Goal: Task Accomplishment & Management: Manage account settings

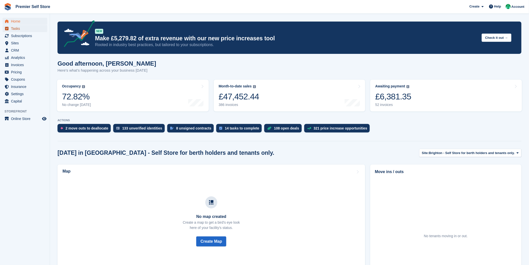
click at [21, 29] on span "Tasks" at bounding box center [26, 28] width 30 height 7
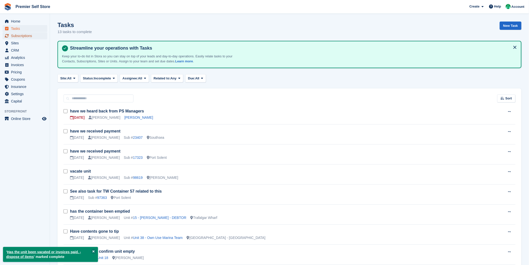
click at [27, 36] on span "Subscriptions" at bounding box center [26, 35] width 30 height 7
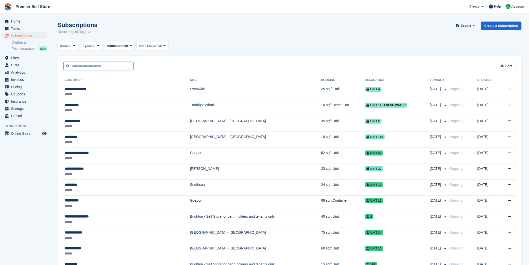
click at [126, 65] on input "text" at bounding box center [99, 66] width 70 height 8
type input "****"
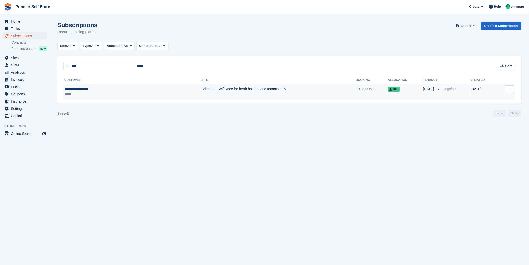
click at [202, 89] on td "Brighton - Self Store for berth holders and tenants only." at bounding box center [279, 92] width 155 height 16
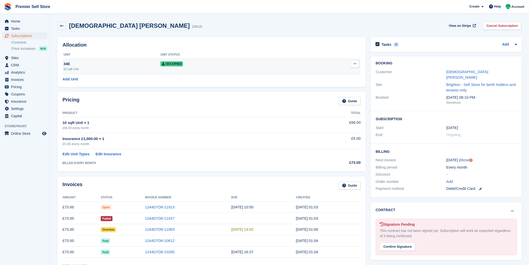
click at [354, 65] on icon at bounding box center [355, 63] width 3 height 3
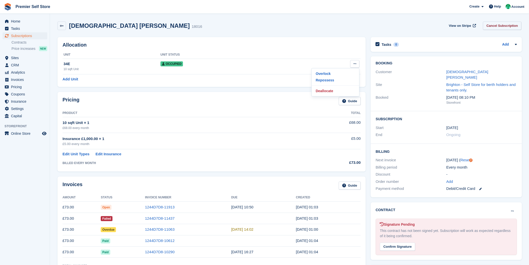
click at [498, 26] on link "Cancel Subscription" at bounding box center [502, 26] width 39 height 8
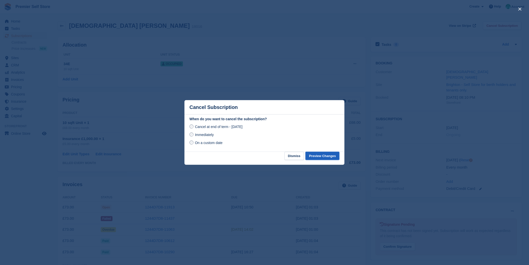
click at [316, 154] on button "Preview Changes" at bounding box center [323, 156] width 34 height 8
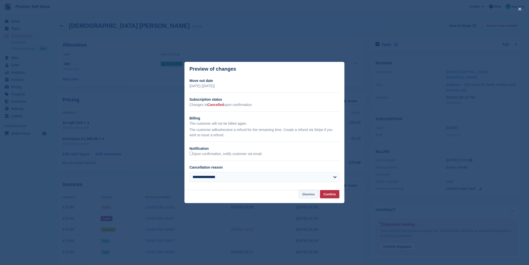
click at [317, 194] on button "Dismiss" at bounding box center [309, 194] width 20 height 8
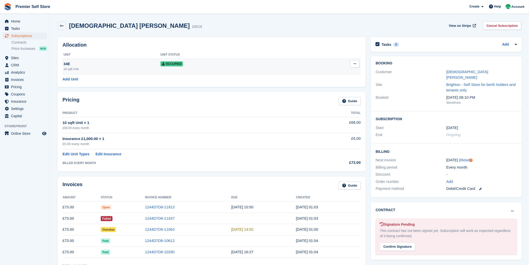
click at [354, 65] on icon at bounding box center [355, 63] width 3 height 3
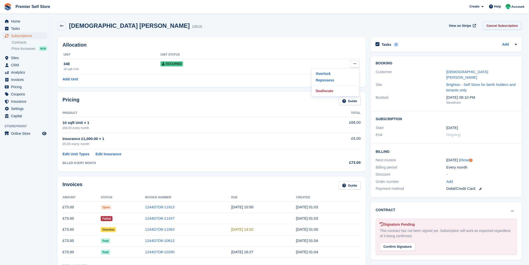
click at [497, 26] on link "Cancel Subscription" at bounding box center [502, 26] width 39 height 8
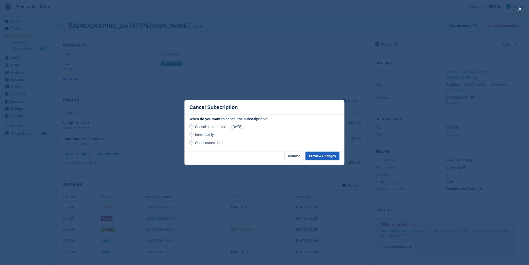
click at [314, 156] on button "Preview Changes" at bounding box center [323, 156] width 34 height 8
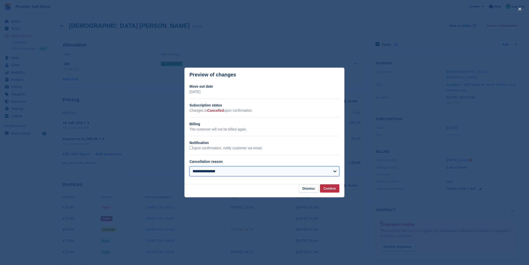
click at [250, 173] on select "**********" at bounding box center [265, 171] width 150 height 10
select select
click at [190, 167] on select "**********" at bounding box center [265, 171] width 150 height 10
click at [331, 188] on button "Confirm" at bounding box center [330, 188] width 20 height 8
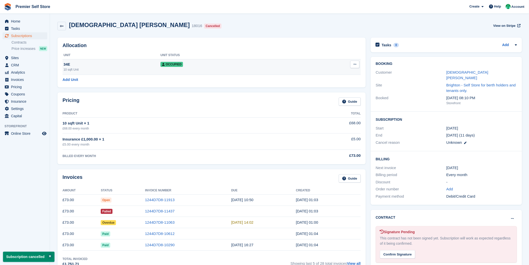
click at [354, 63] on button at bounding box center [354, 65] width 9 height 8
click at [334, 92] on p "Deallocate" at bounding box center [336, 91] width 44 height 7
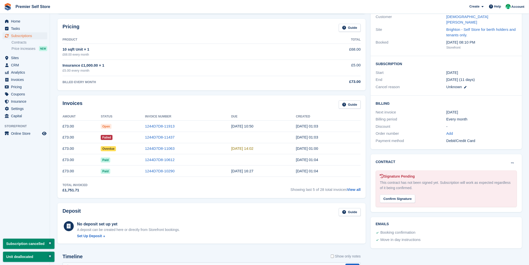
scroll to position [167, 0]
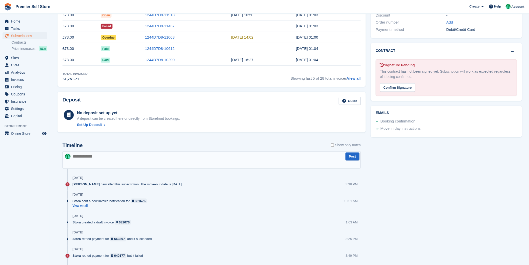
click at [116, 164] on textarea at bounding box center [212, 160] width 298 height 18
paste textarea "**********"
type textarea "**********"
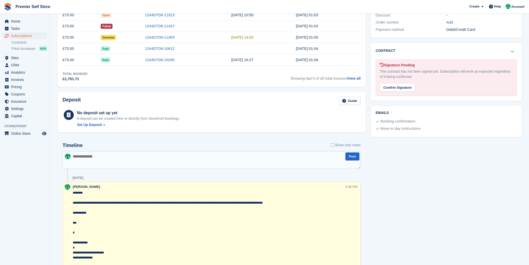
scroll to position [0, 0]
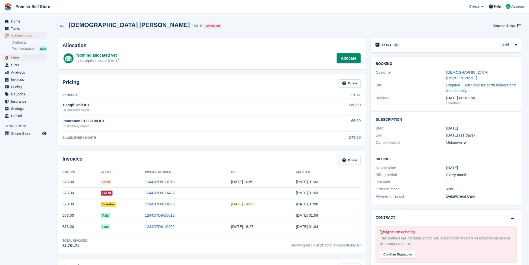
click at [17, 59] on span "Sites" at bounding box center [26, 57] width 30 height 7
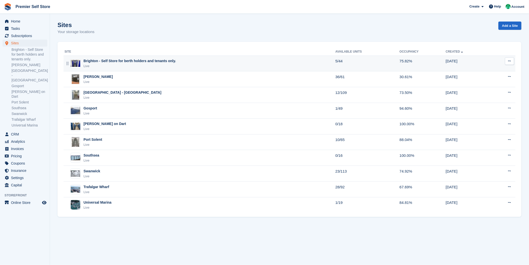
click at [106, 67] on div "Live" at bounding box center [130, 66] width 93 height 5
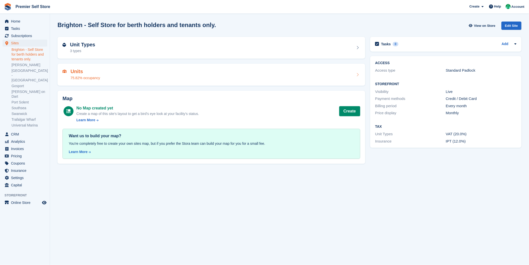
click at [105, 71] on div "Units 75.82% occupancy" at bounding box center [212, 75] width 298 height 12
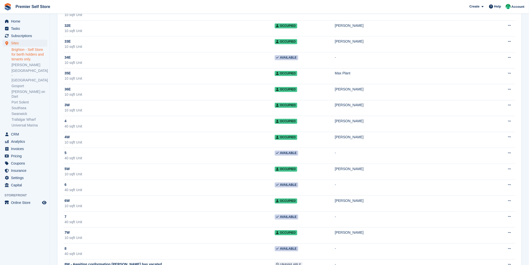
scroll to position [500, 0]
